Goal: Task Accomplishment & Management: Manage account settings

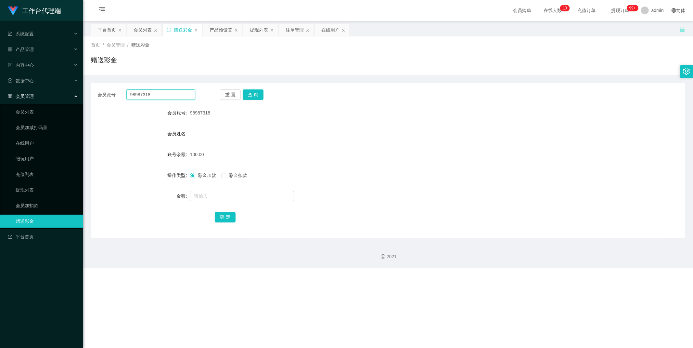
click at [163, 93] on input "98987318" at bounding box center [160, 94] width 69 height 10
paste input "8508379"
type input "85083798"
click at [248, 95] on button "查 询" at bounding box center [253, 94] width 21 height 10
click at [222, 197] on input "text" at bounding box center [242, 196] width 104 height 10
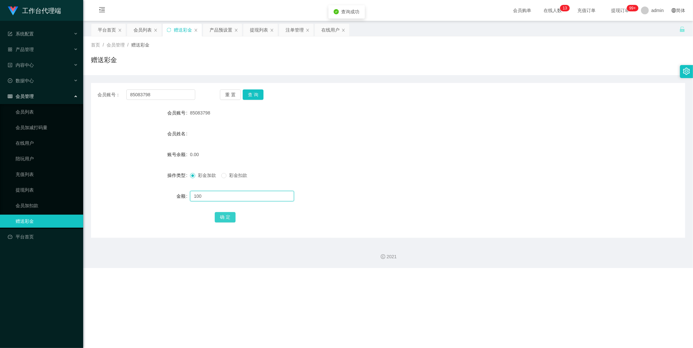
type input "100"
click at [222, 213] on button "确 定" at bounding box center [225, 217] width 21 height 10
click at [178, 93] on input "85083798" at bounding box center [160, 94] width 69 height 10
paste input "Then"
type input "Then"
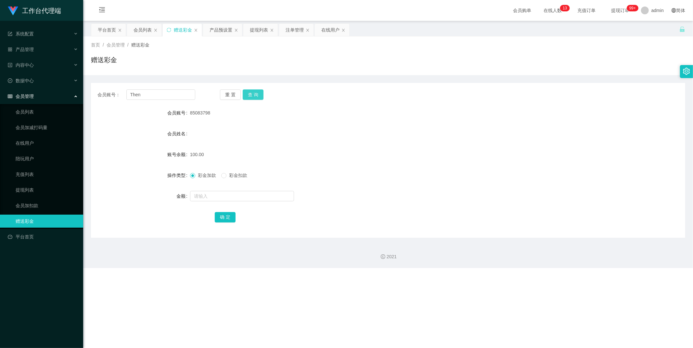
click at [258, 94] on button "查 询" at bounding box center [253, 94] width 21 height 10
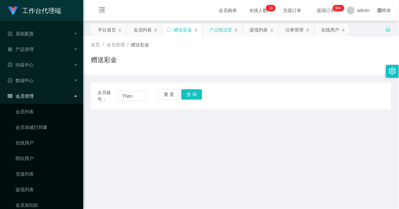
click at [217, 29] on div "产品预设置" at bounding box center [221, 30] width 23 height 12
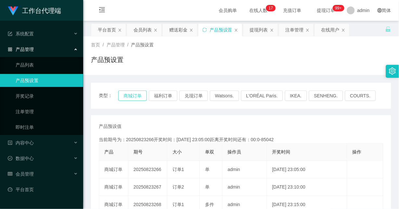
click at [138, 98] on button "商城订单" at bounding box center [132, 96] width 29 height 10
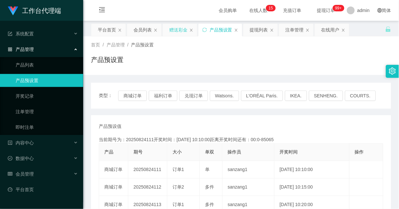
click at [174, 28] on div "赠送彩金" at bounding box center [178, 30] width 18 height 12
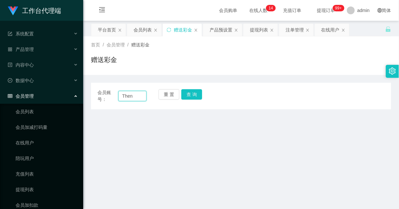
click at [121, 96] on input "Then" at bounding box center [132, 96] width 28 height 10
paste input "80705542"
type input "80705542"
click at [191, 93] on button "查 询" at bounding box center [191, 94] width 21 height 10
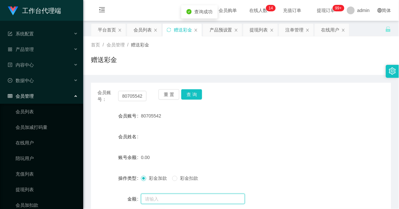
click at [161, 196] on input "text" at bounding box center [193, 199] width 104 height 10
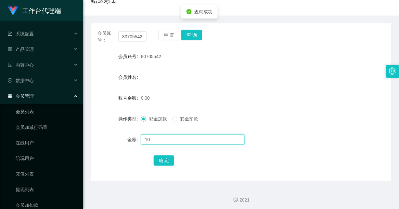
scroll to position [62, 0]
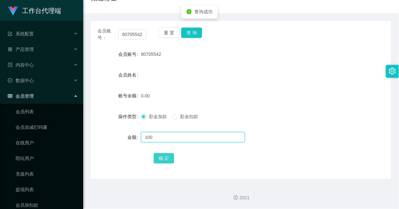
type input "100"
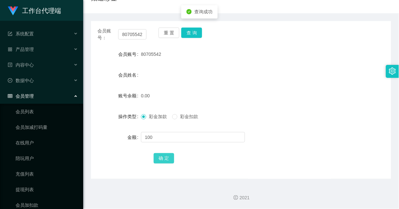
click at [170, 157] on button "确 定" at bounding box center [164, 158] width 21 height 10
click at [274, 89] on div "100.00" at bounding box center [228, 95] width 175 height 13
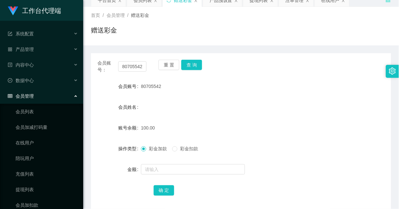
scroll to position [0, 0]
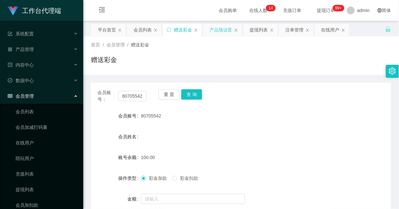
click at [226, 29] on div "产品预设置" at bounding box center [221, 30] width 23 height 12
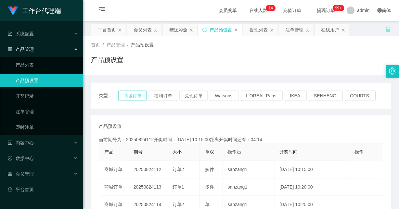
click at [132, 98] on button "商城订单" at bounding box center [132, 96] width 29 height 10
click at [178, 30] on div "赠送彩金" at bounding box center [178, 30] width 18 height 12
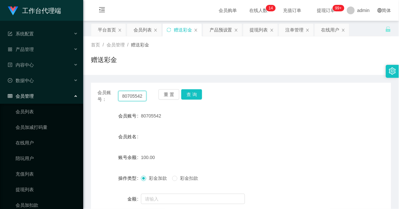
click at [132, 94] on input "80705542" at bounding box center [132, 96] width 28 height 10
paste input "5083798"
type input "85083798"
click at [194, 92] on button "查 询" at bounding box center [191, 94] width 21 height 10
click at [196, 93] on button "查 询" at bounding box center [191, 94] width 21 height 10
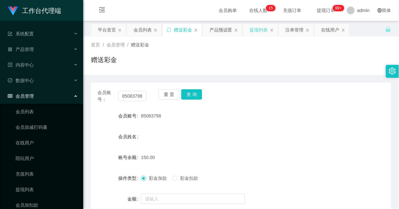
click at [258, 33] on div "提现列表" at bounding box center [259, 30] width 18 height 12
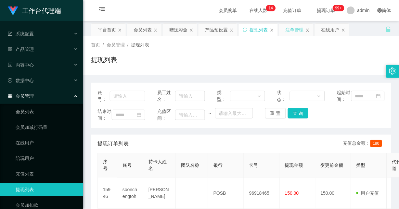
click at [308, 30] on icon "图标: close" at bounding box center [307, 30] width 3 height 3
click at [121, 30] on icon "图标: close" at bounding box center [120, 30] width 4 height 4
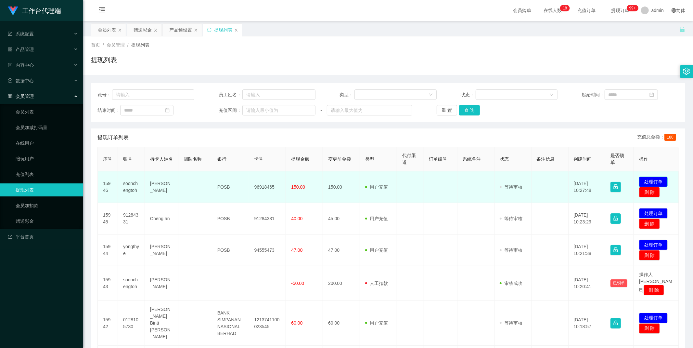
click at [647, 182] on button "处理订单" at bounding box center [653, 181] width 29 height 10
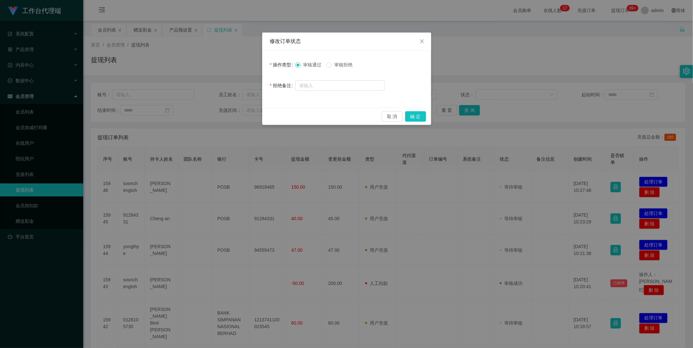
click at [494, 86] on div "修改订单状态 操作类型 审核通过 审核拒绝 拒绝备注 取 消 确 定" at bounding box center [346, 174] width 693 height 348
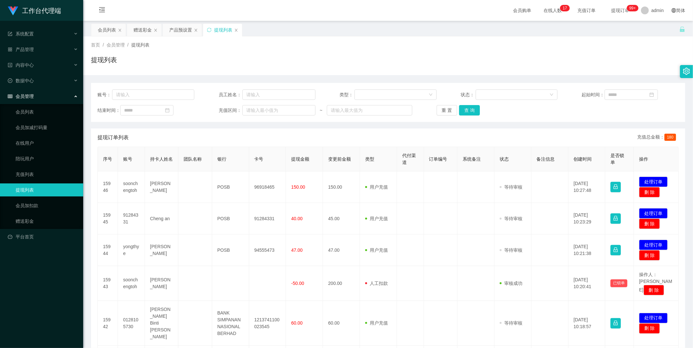
click at [523, 76] on div "账号： 员工姓名： 类型： 状态： 起始时间： 结束时间： 充值区间： ~ 重 置 查 询 提现订单列表 充值总金额： 180 序号 账号 持卡人姓名 团队名…" at bounding box center [388, 301] width 594 height 452
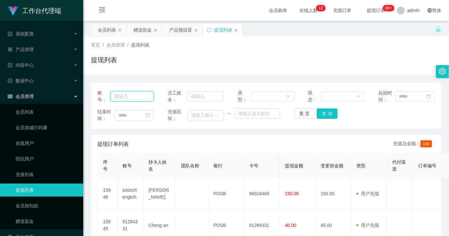
click at [130, 95] on input "text" at bounding box center [131, 96] width 43 height 10
paste input "85083798"
type input "85083798"
click at [318, 112] on button "查 询" at bounding box center [327, 113] width 21 height 10
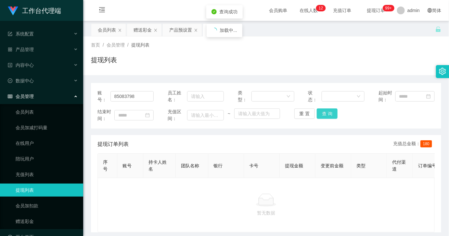
scroll to position [0, 25]
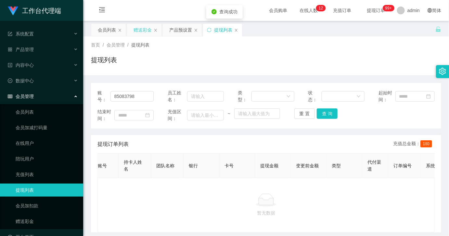
click at [140, 34] on div "赠送彩金" at bounding box center [143, 30] width 18 height 12
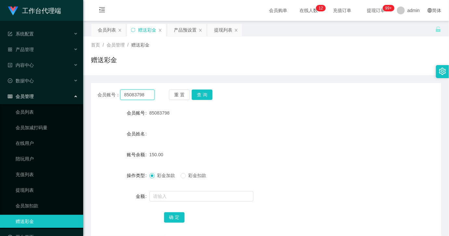
click at [144, 92] on input "85083798" at bounding box center [137, 94] width 34 height 10
drag, startPoint x: 199, startPoint y: 95, endPoint x: 268, endPoint y: 20, distance: 102.1
click at [199, 95] on button "查 询" at bounding box center [202, 94] width 21 height 10
click at [200, 97] on button "查 询" at bounding box center [202, 94] width 21 height 10
click at [202, 98] on button "查 询" at bounding box center [202, 94] width 21 height 10
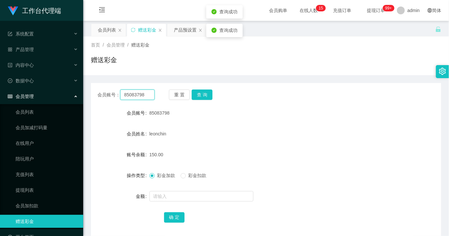
click at [130, 93] on input "85083798" at bounding box center [137, 94] width 34 height 10
click at [99, 30] on div "会员列表" at bounding box center [107, 30] width 18 height 12
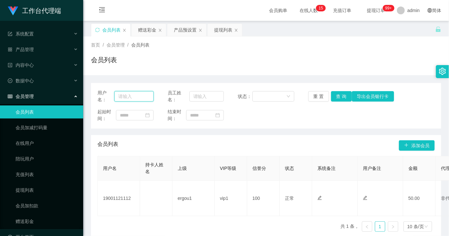
click at [142, 98] on input "text" at bounding box center [133, 96] width 39 height 10
paste input "85083798"
type input "85083798"
click at [337, 96] on button "查 询" at bounding box center [341, 96] width 21 height 10
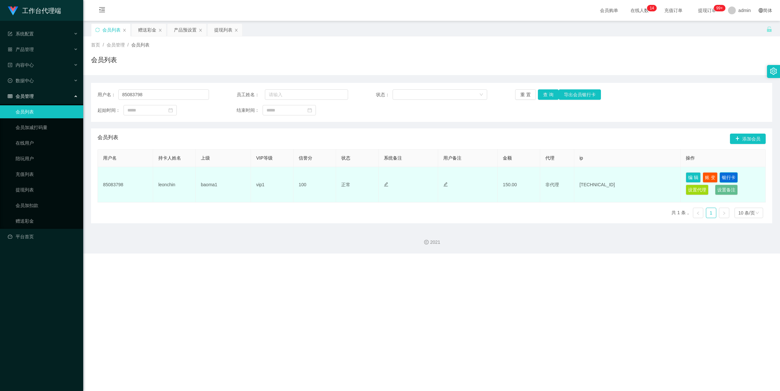
click at [693, 177] on button "银行卡" at bounding box center [728, 177] width 18 height 10
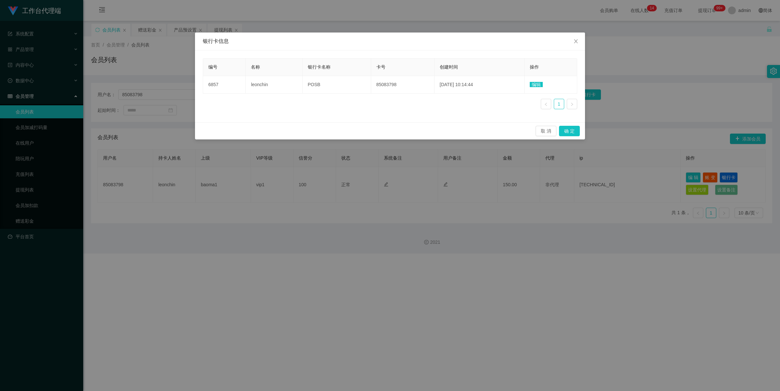
click at [649, 67] on div "银行卡信息 编号 名称 银行卡名称 卡号 创建时间 操作 6857 leonchin POSB 85083798 [DATE] 10:14:44 编辑 1 取…" at bounding box center [390, 195] width 780 height 391
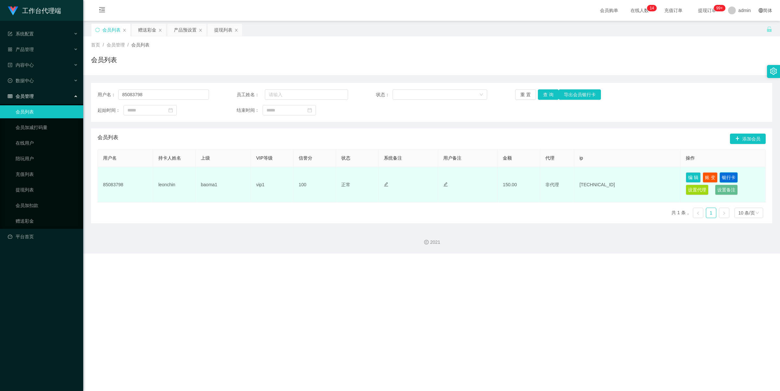
click at [693, 175] on button "银行卡" at bounding box center [728, 177] width 18 height 10
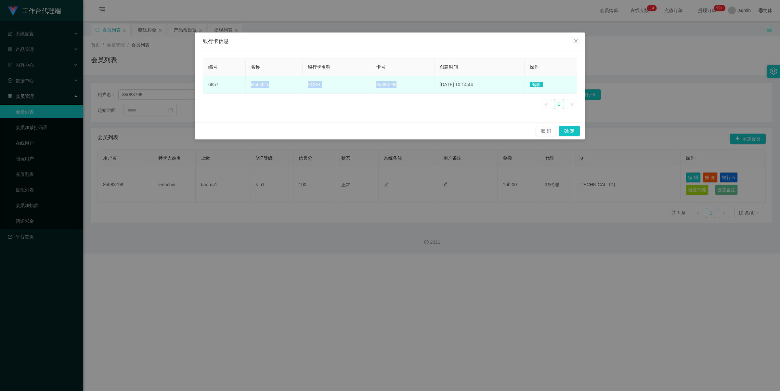
drag, startPoint x: 247, startPoint y: 83, endPoint x: 403, endPoint y: 90, distance: 156.1
click at [403, 90] on tr "6857 [PERSON_NAME] POSB 85083798 [DATE] 10:14:44 编辑" at bounding box center [390, 85] width 374 height 18
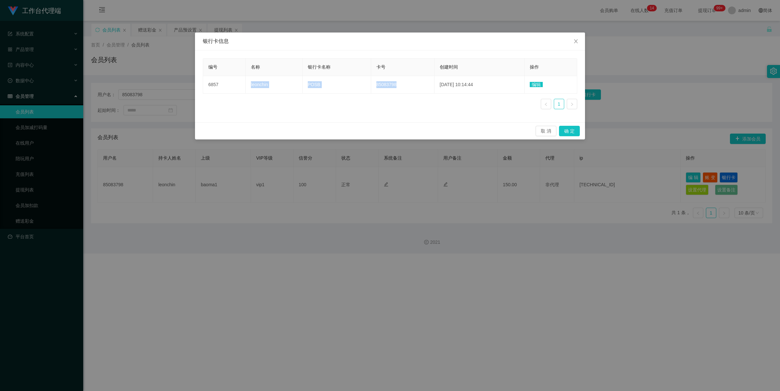
copy tr "leonchin POSB 85083798"
click at [692, 76] on div "银行卡信息 编号 名称 银行卡名称 卡号 创建时间 操作 6857 leonchin POSB 85083798 [DATE] 10:14:44 编辑 1 取…" at bounding box center [390, 195] width 780 height 391
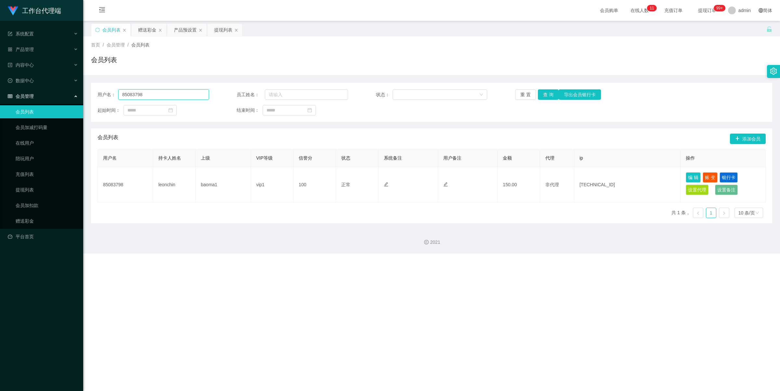
click at [173, 97] on input "85083798" at bounding box center [163, 94] width 91 height 10
click at [547, 97] on button "查 询" at bounding box center [548, 94] width 21 height 10
click at [544, 93] on button "查 询" at bounding box center [548, 94] width 21 height 10
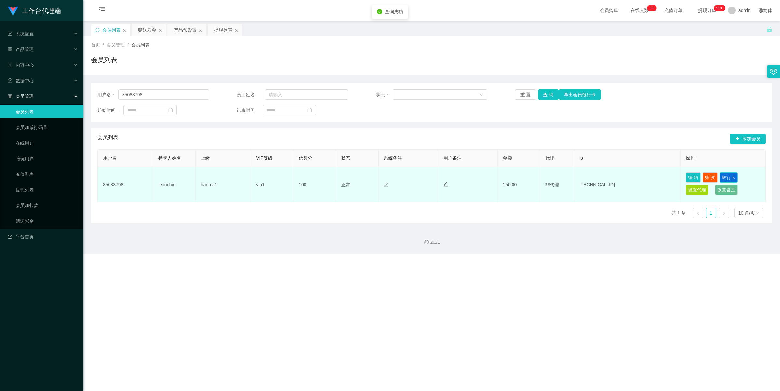
click at [693, 175] on button "银行卡" at bounding box center [728, 177] width 18 height 10
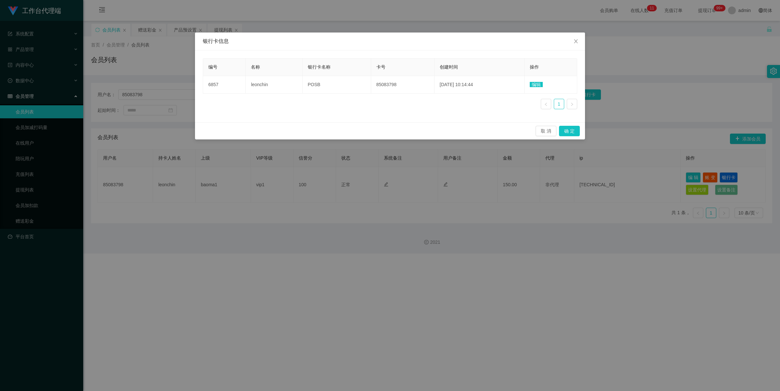
drag, startPoint x: 629, startPoint y: 64, endPoint x: 598, endPoint y: 65, distance: 31.5
click at [629, 64] on div "银行卡信息 编号 名称 银行卡名称 卡号 创建时间 操作 6857 leonchin POSB 85083798 [DATE] 10:14:44 编辑 1 取…" at bounding box center [390, 195] width 780 height 391
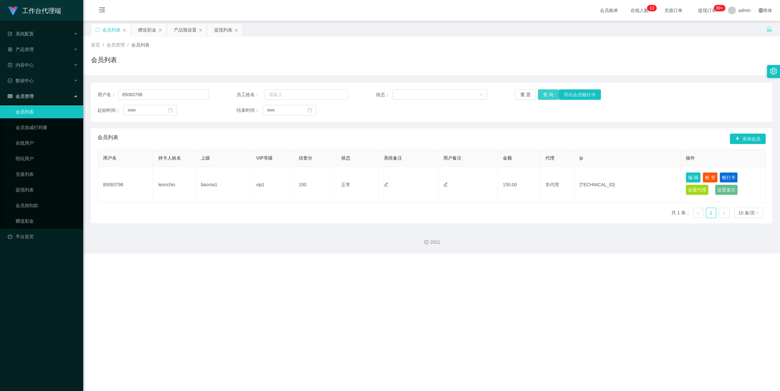
click at [540, 93] on button "查 询" at bounding box center [548, 94] width 21 height 10
click at [221, 29] on div "提现列表" at bounding box center [223, 30] width 18 height 12
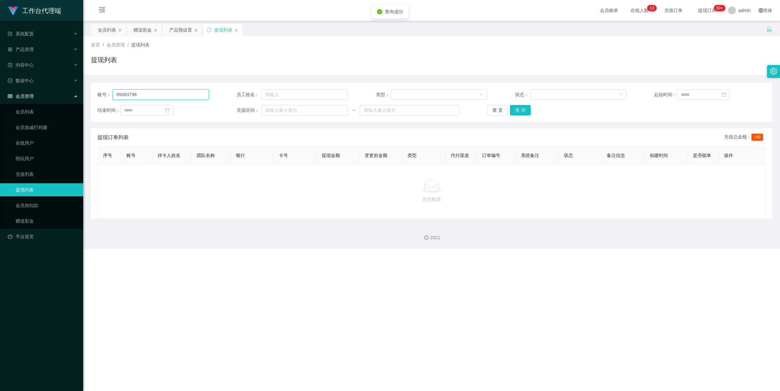
click at [174, 93] on input "85083798" at bounding box center [160, 94] width 96 height 10
click at [527, 106] on button "查 询" at bounding box center [520, 110] width 21 height 10
click at [524, 106] on button "查 询" at bounding box center [520, 110] width 21 height 10
click at [181, 92] on input "85083798" at bounding box center [160, 94] width 96 height 10
click at [518, 110] on button "查 询" at bounding box center [520, 110] width 21 height 10
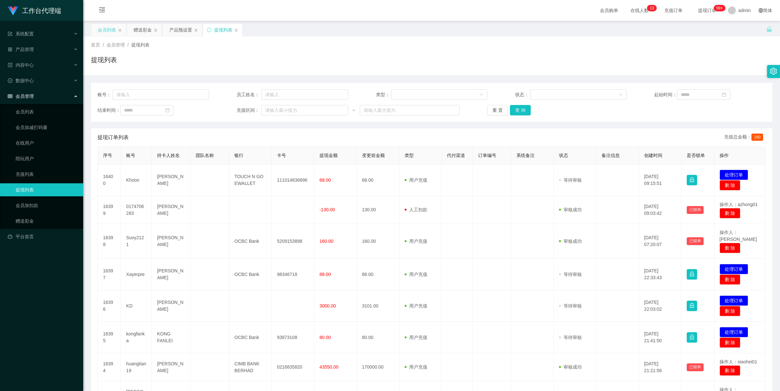
click at [107, 28] on div "会员列表" at bounding box center [107, 30] width 18 height 12
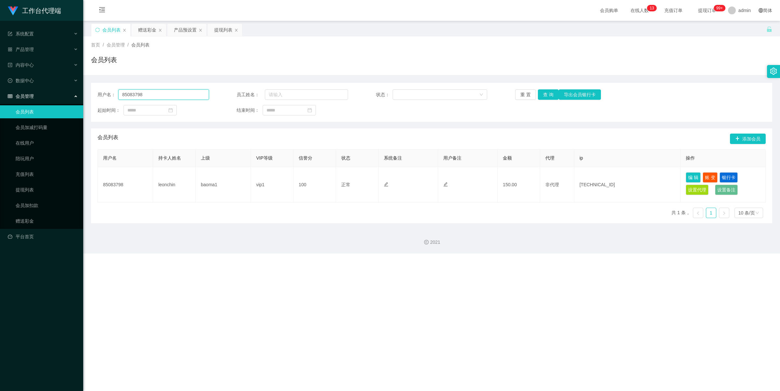
click at [180, 91] on input "85083798" at bounding box center [163, 94] width 91 height 10
click at [543, 97] on button "查 询" at bounding box center [548, 94] width 21 height 10
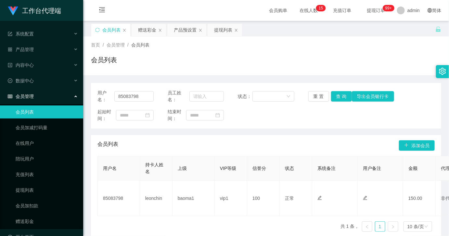
click at [246, 129] on div "用户名： 85083798 员工姓名： 状态： 重 置 查 询 导出会员银行卡 起始时间： 结束时间： 会员列表 添加会员 用户名 持卡人姓名 上级 VIP等…" at bounding box center [266, 160] width 350 height 154
click at [145, 30] on div "赠送彩金" at bounding box center [147, 30] width 18 height 12
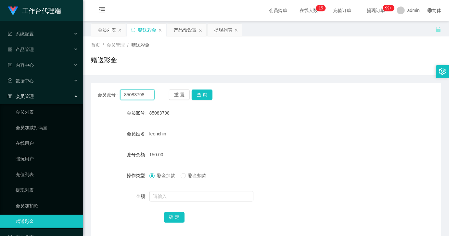
click at [144, 97] on input "85083798" at bounding box center [137, 94] width 34 height 10
paste input "0705542"
type input "80705542"
drag, startPoint x: 206, startPoint y: 93, endPoint x: 203, endPoint y: 135, distance: 42.0
click at [206, 93] on button "查 询" at bounding box center [202, 94] width 21 height 10
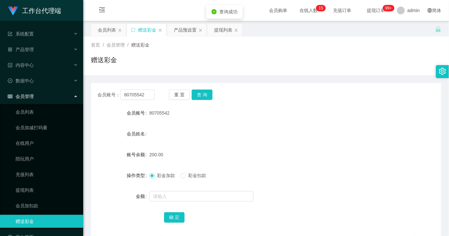
click at [191, 178] on span "彩金扣款" at bounding box center [197, 175] width 23 height 5
click at [187, 201] on input "text" at bounding box center [201, 196] width 104 height 10
type input "50"
click at [174, 219] on button "确 定" at bounding box center [174, 217] width 21 height 10
click at [204, 95] on button "查 询" at bounding box center [202, 94] width 21 height 10
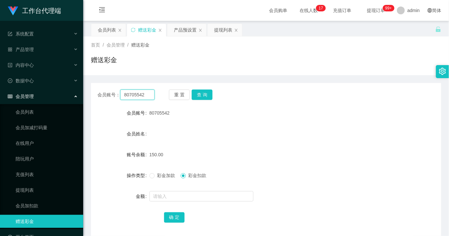
click at [140, 92] on input "80705542" at bounding box center [137, 94] width 34 height 10
paste input "5083798"
type input "85083798"
click at [206, 97] on button "查 询" at bounding box center [202, 94] width 21 height 10
drag, startPoint x: 249, startPoint y: 135, endPoint x: 241, endPoint y: 129, distance: 9.7
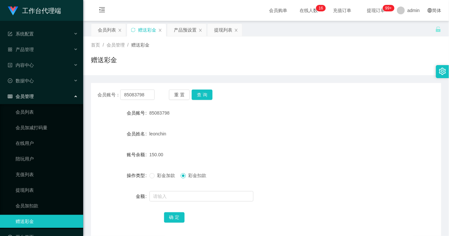
click at [248, 135] on div "leonchin" at bounding box center [251, 133] width 204 height 13
click at [211, 97] on button "查 询" at bounding box center [202, 94] width 21 height 10
click at [209, 96] on button "查 询" at bounding box center [202, 94] width 21 height 10
click at [150, 96] on input "85083798" at bounding box center [137, 94] width 34 height 10
click at [99, 27] on div "会员列表" at bounding box center [107, 30] width 18 height 12
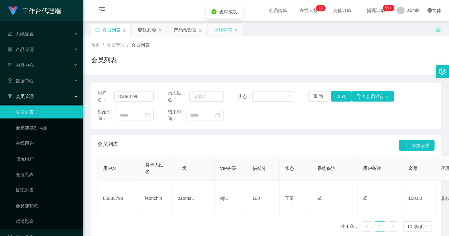
click at [226, 29] on div "提现列表" at bounding box center [223, 30] width 18 height 12
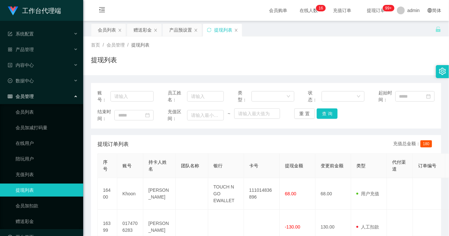
click at [154, 97] on div "账号： 员工姓名： 类型： 状态： 起始时间：" at bounding box center [265, 96] width 337 height 14
click at [142, 93] on input "text" at bounding box center [131, 96] width 43 height 10
paste input "85083798"
click at [322, 114] on button "查 询" at bounding box center [327, 113] width 21 height 10
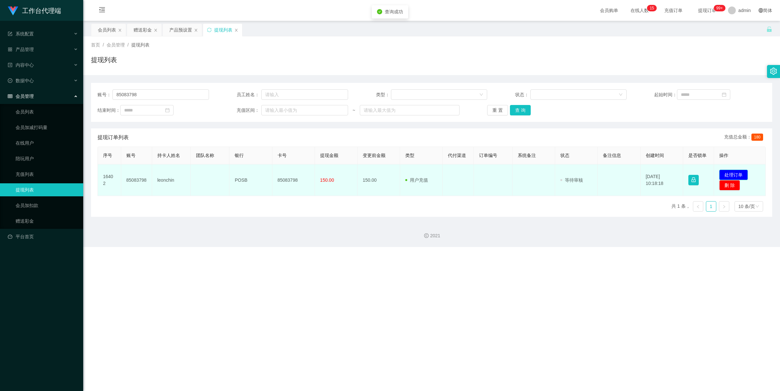
click at [693, 171] on button "处理订单" at bounding box center [733, 175] width 29 height 10
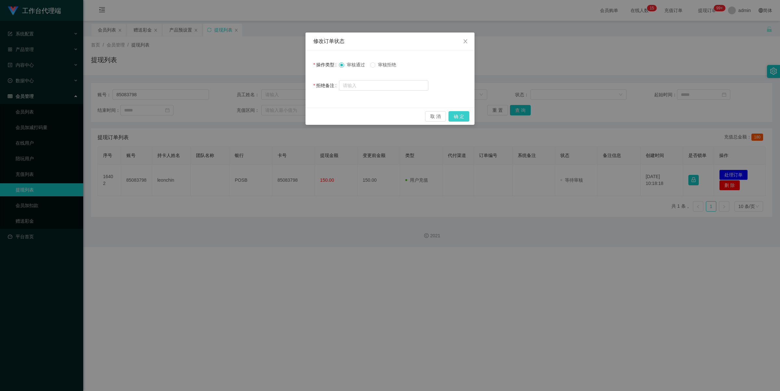
click at [457, 119] on button "确 定" at bounding box center [458, 116] width 21 height 10
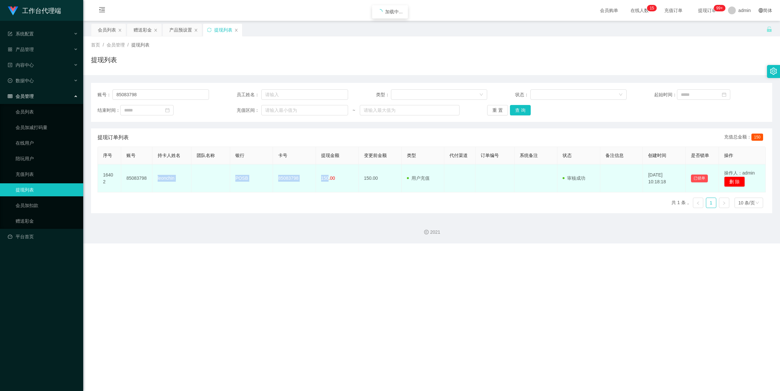
drag, startPoint x: 177, startPoint y: 181, endPoint x: 326, endPoint y: 182, distance: 148.5
click at [326, 182] on tr "16402 85083798 leonchin POSB 85083798 150.00 150.00 用户充值 人工扣款 审核驳回 审核成功 等待审核 [D…" at bounding box center [432, 178] width 668 height 28
copy tr "leonchin POSB 85083798 150"
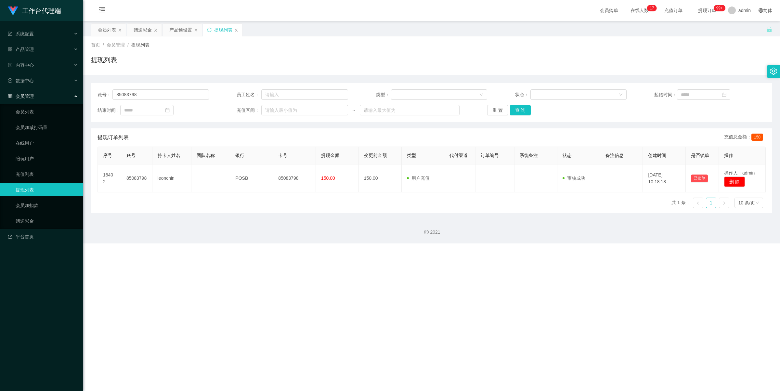
click at [160, 100] on div "账号： 85083798 员工姓名： 类型： 状态： 起始时间： 结束时间： 充值区间： ~ 重 置 查 询" at bounding box center [431, 102] width 681 height 39
click at [167, 97] on input "85083798" at bounding box center [160, 94] width 96 height 10
paste input "0705542"
type input "80705542"
click at [523, 111] on button "查 询" at bounding box center [520, 110] width 21 height 10
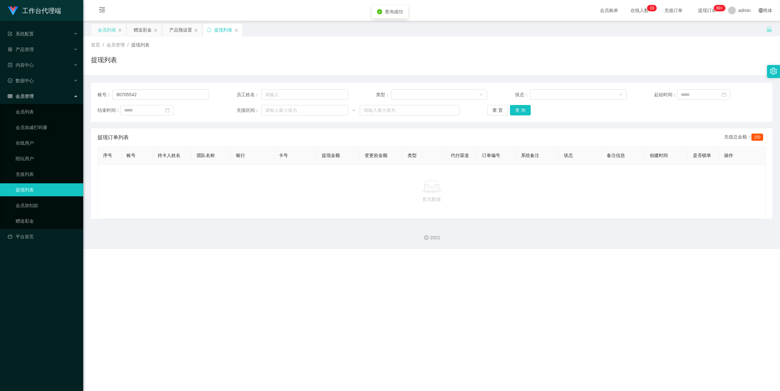
click at [107, 31] on div "会员列表" at bounding box center [107, 30] width 18 height 12
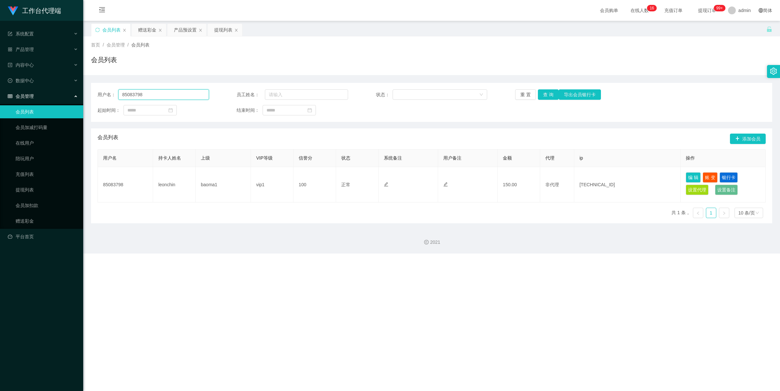
click at [195, 96] on input "85083798" at bounding box center [163, 94] width 91 height 10
paste input "0705542"
type input "80705542"
click at [542, 95] on button "查 询" at bounding box center [548, 94] width 21 height 10
drag, startPoint x: 549, startPoint y: 93, endPoint x: 618, endPoint y: 122, distance: 74.3
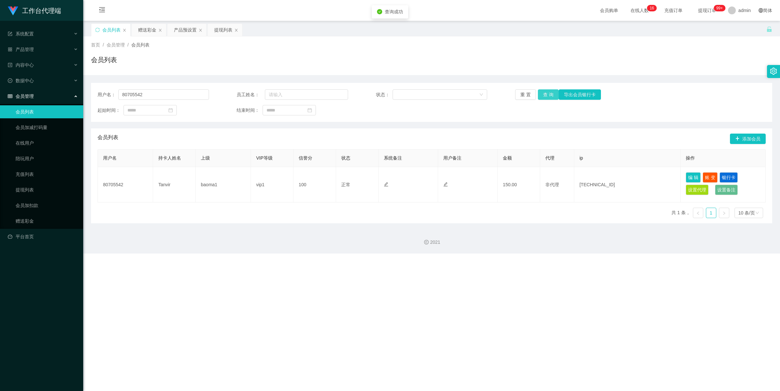
click at [549, 93] on button "查 询" at bounding box center [548, 94] width 21 height 10
click at [693, 177] on button "银行卡" at bounding box center [728, 177] width 18 height 10
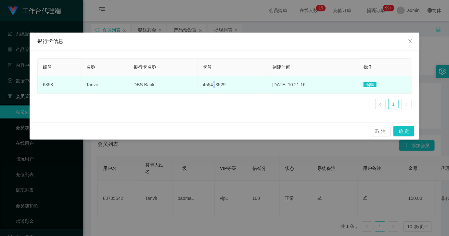
click at [206, 87] on span "455403529" at bounding box center [214, 84] width 23 height 5
click at [198, 88] on td "455403529" at bounding box center [233, 85] width 70 height 18
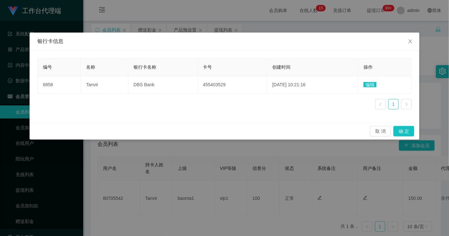
click at [269, 178] on div "银行卡信息 编号 名称 银行卡名称 卡号 创建时间 操作 6858 Tanvir DBS Bank 455403529 [DATE] 10:21:16 编辑 …" at bounding box center [224, 118] width 449 height 236
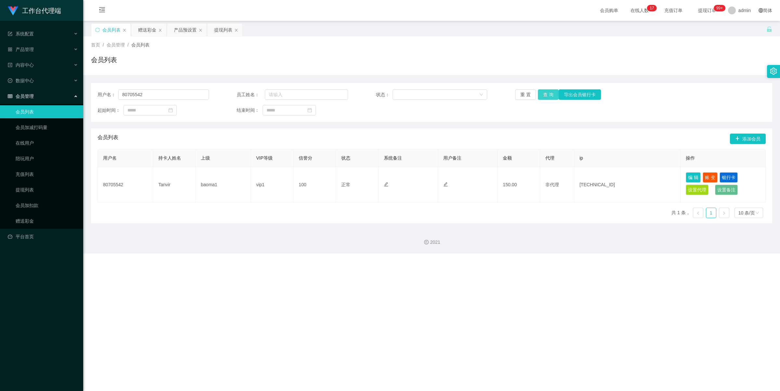
click at [547, 97] on button "查 询" at bounding box center [548, 94] width 21 height 10
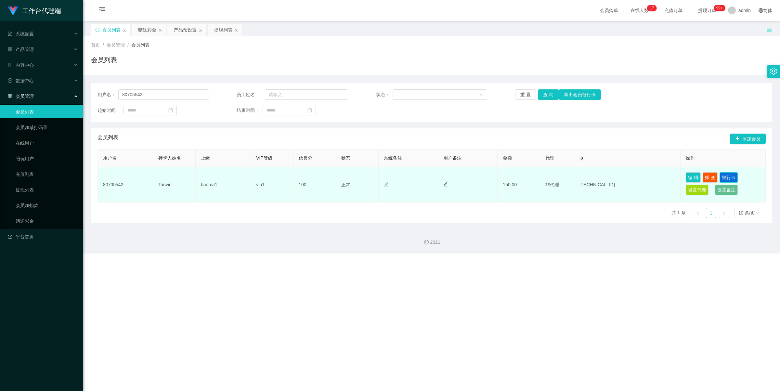
click at [693, 174] on button "银行卡" at bounding box center [728, 177] width 18 height 10
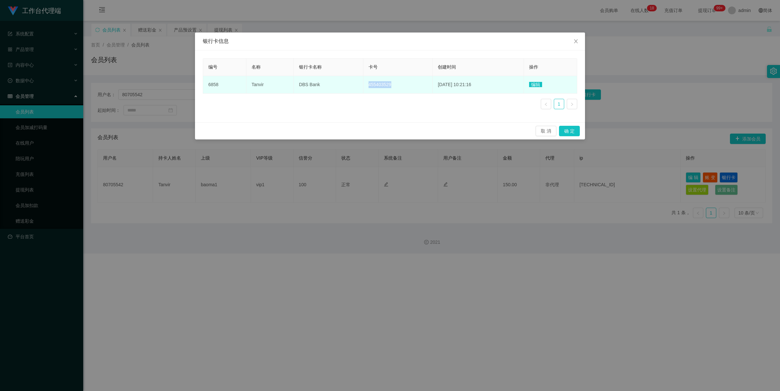
drag, startPoint x: 362, startPoint y: 90, endPoint x: 337, endPoint y: 90, distance: 25.0
click at [337, 90] on tr "6858 Tanvir DBS Bank 455403529 [DATE] 10:21:16 编辑" at bounding box center [390, 85] width 374 height 18
click at [400, 92] on td "455403529" at bounding box center [398, 85] width 70 height 18
drag, startPoint x: 401, startPoint y: 83, endPoint x: 250, endPoint y: 84, distance: 151.8
click at [250, 84] on tr "6858 Tanvir DBS Bank 455403529 [DATE] 10:21:16 编辑" at bounding box center [390, 85] width 374 height 18
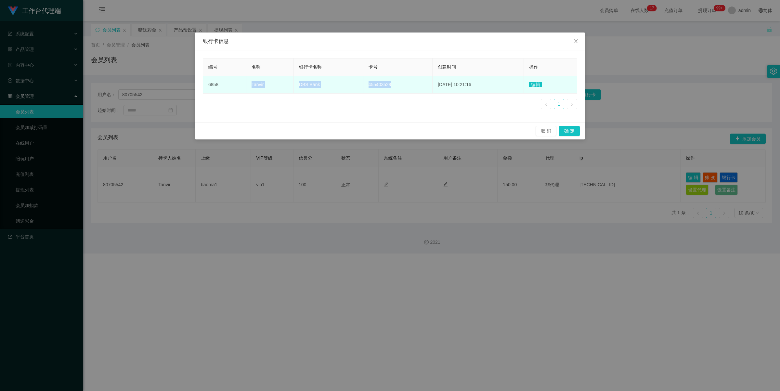
copy tr "Tanvir DBS Bank 455403529"
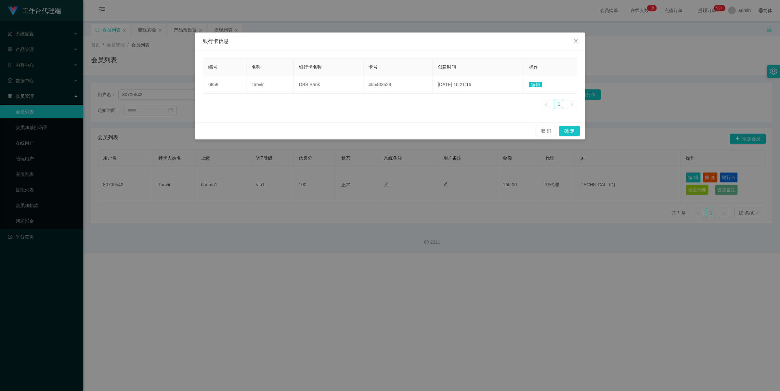
click at [319, 195] on div "银行卡信息 编号 名称 银行卡名称 卡号 创建时间 操作 6858 Tanvir DBS Bank 455403529 [DATE] 10:21:16 编辑 …" at bounding box center [390, 195] width 780 height 391
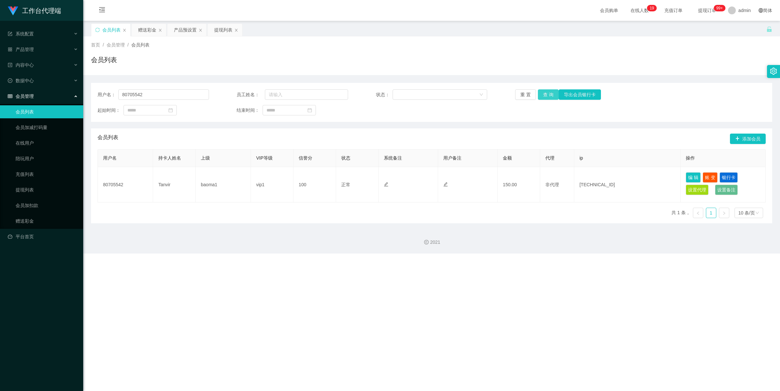
click at [545, 93] on button "查 询" at bounding box center [548, 94] width 21 height 10
click at [223, 33] on div "提现列表" at bounding box center [223, 30] width 18 height 12
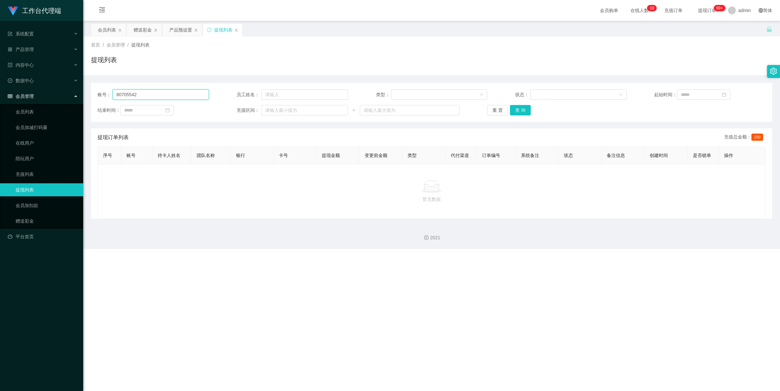
click at [183, 96] on input "80705542" at bounding box center [160, 94] width 96 height 10
drag, startPoint x: 521, startPoint y: 110, endPoint x: 516, endPoint y: 119, distance: 10.3
click at [521, 110] on button "查 询" at bounding box center [520, 110] width 21 height 10
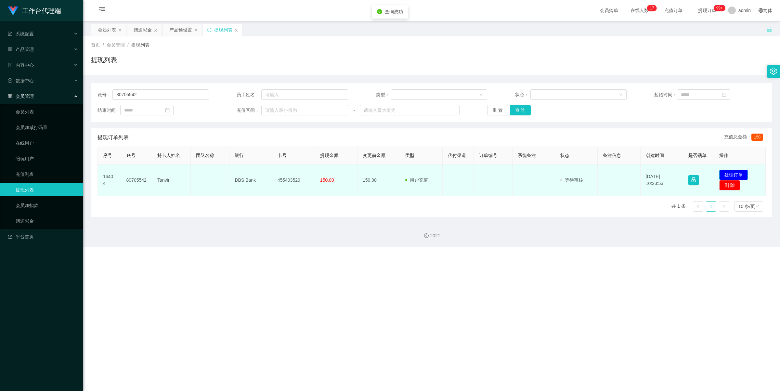
click at [693, 175] on button "处理订单" at bounding box center [733, 175] width 29 height 10
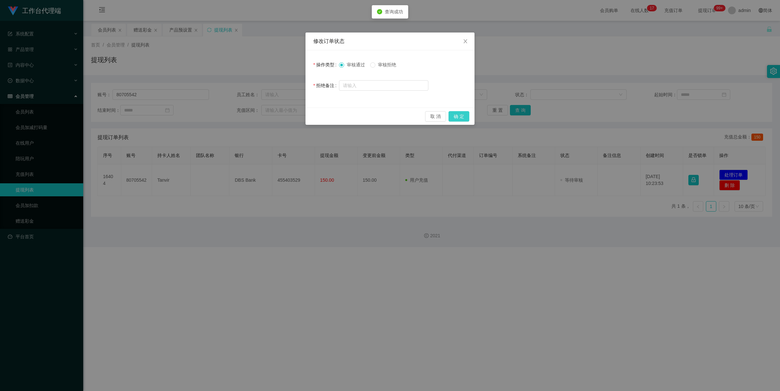
click at [453, 116] on button "确 定" at bounding box center [458, 116] width 21 height 10
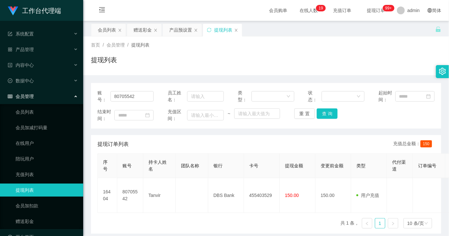
click at [232, 144] on div "提现订单列表 充值总金额： 150" at bounding box center [265, 144] width 337 height 18
click at [161, 142] on div "提现订单列表 充值总金额： 150" at bounding box center [265, 144] width 337 height 18
click at [107, 29] on div "会员列表" at bounding box center [107, 30] width 18 height 12
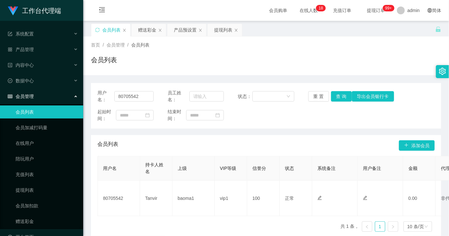
click at [155, 95] on div "用户名： 80705542 员工姓名： 状态： 重 置 查 询 导出会员银行卡" at bounding box center [265, 96] width 337 height 14
drag, startPoint x: 145, startPoint y: 94, endPoint x: 149, endPoint y: 93, distance: 4.7
click at [145, 94] on input "80705542" at bounding box center [133, 96] width 39 height 10
click at [343, 95] on button "查 询" at bounding box center [341, 96] width 21 height 10
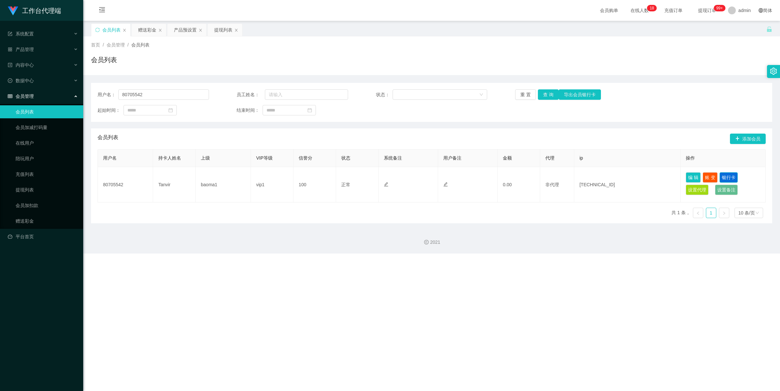
drag, startPoint x: 723, startPoint y: 176, endPoint x: 535, endPoint y: 159, distance: 189.3
click at [693, 176] on button "银行卡" at bounding box center [728, 177] width 18 height 10
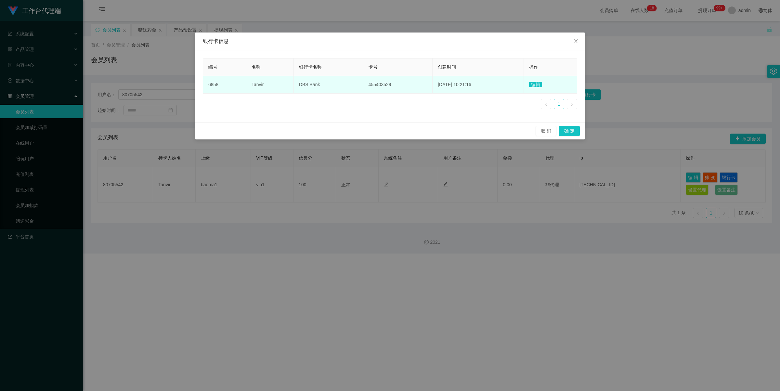
click at [539, 85] on span "编辑" at bounding box center [535, 84] width 13 height 5
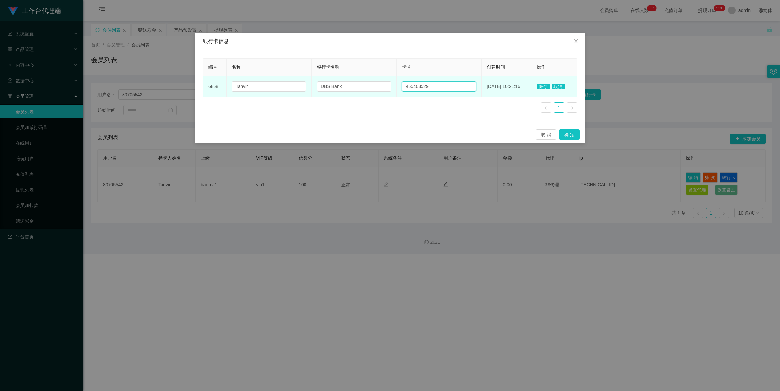
click at [422, 87] on input "455403529" at bounding box center [439, 86] width 74 height 10
paste input "85567563"
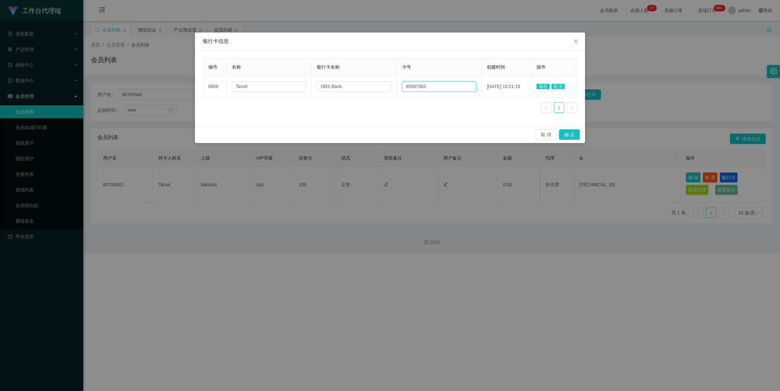
type input "85567563"
click at [543, 86] on span "保存" at bounding box center [542, 86] width 13 height 5
